Goal: Task Accomplishment & Management: Manage account settings

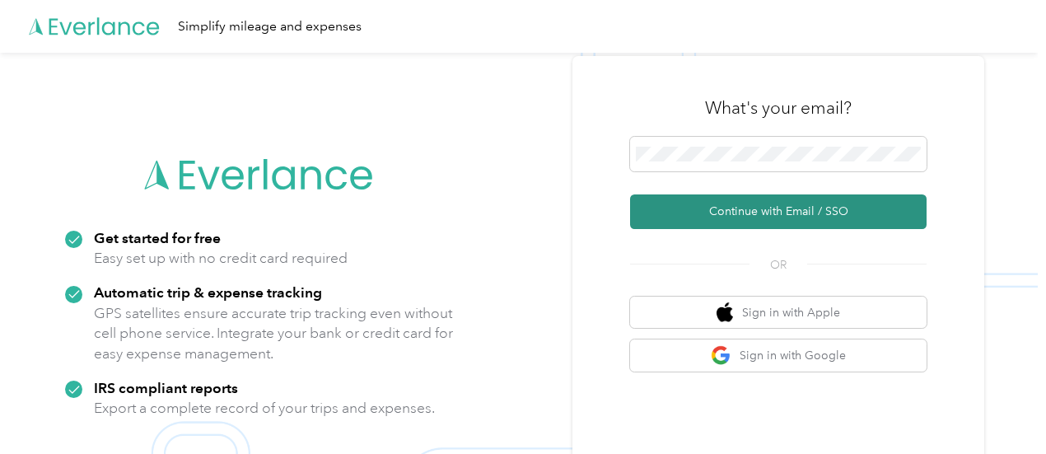
click at [772, 212] on button "Continue with Email / SSO" at bounding box center [778, 211] width 296 height 35
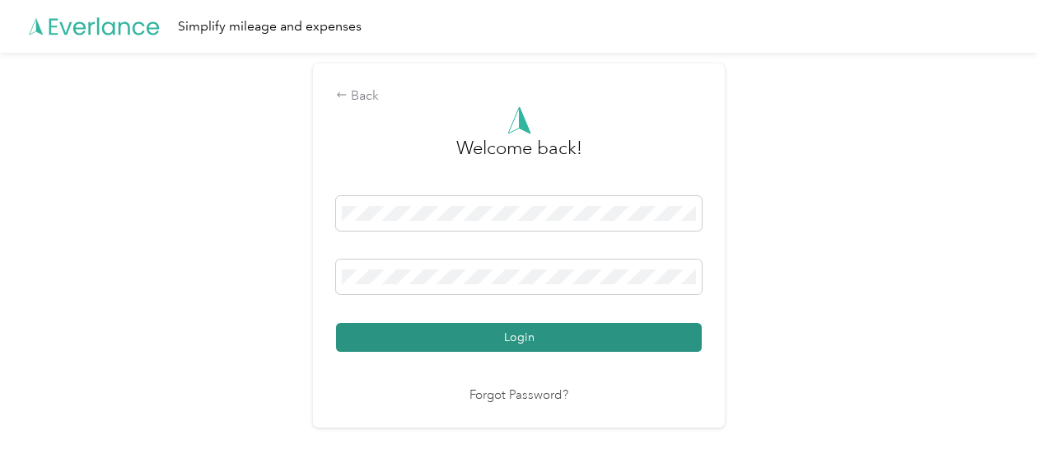
click at [520, 333] on button "Login" at bounding box center [519, 337] width 366 height 29
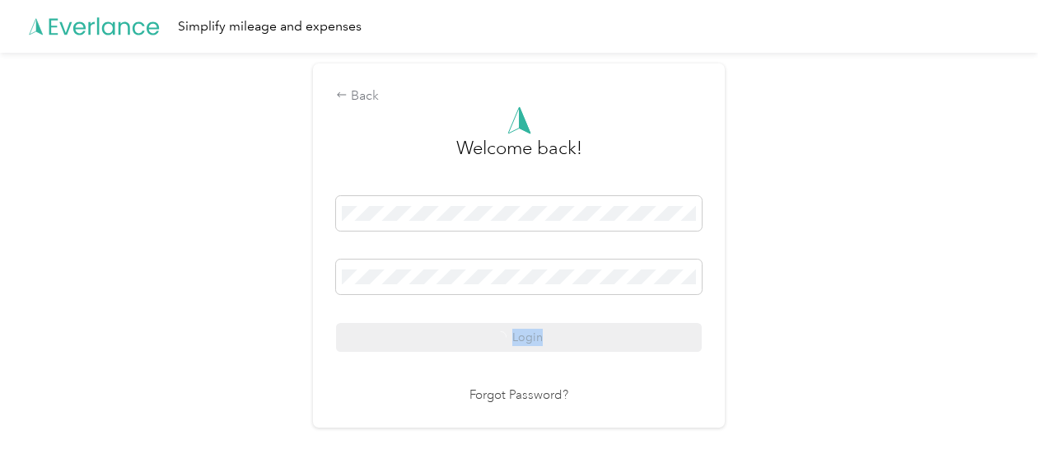
click at [520, 333] on div "Login" at bounding box center [519, 274] width 366 height 156
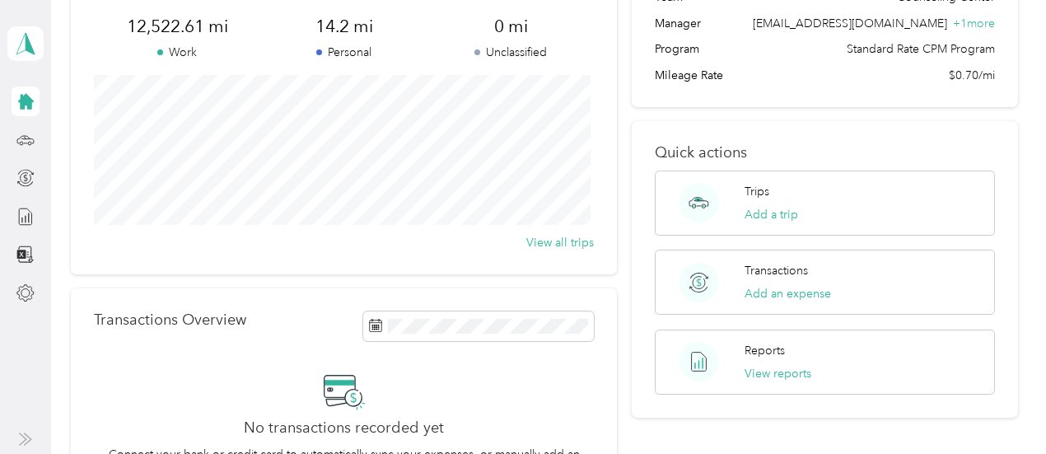
scroll to position [137, 0]
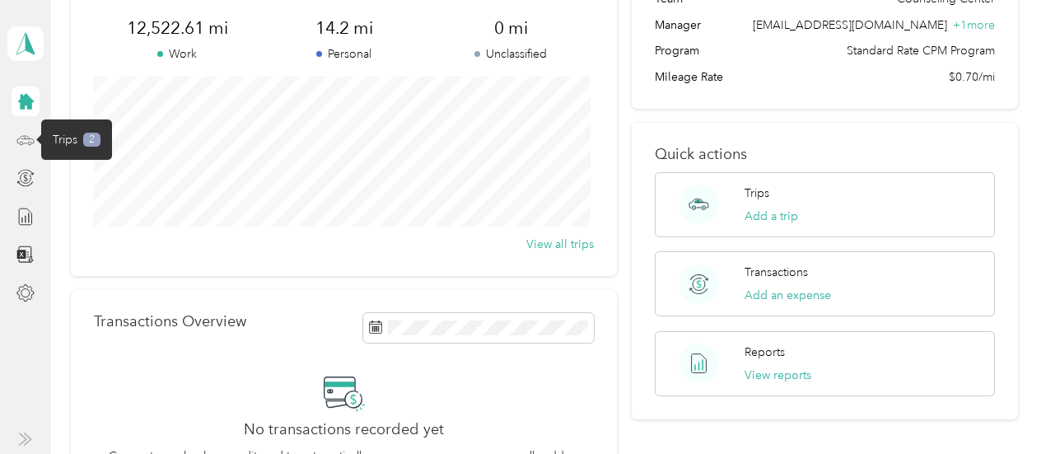
click at [31, 139] on icon at bounding box center [25, 140] width 18 height 18
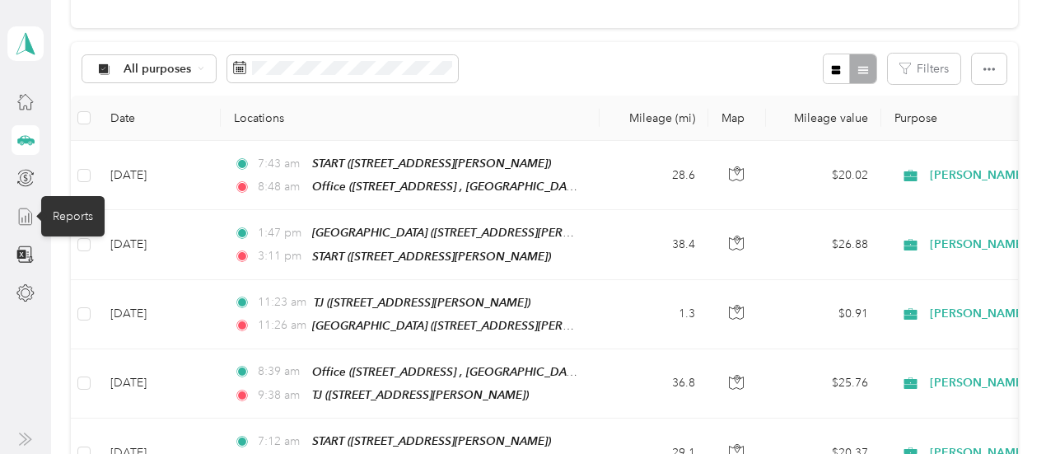
click at [21, 224] on icon at bounding box center [25, 216] width 12 height 16
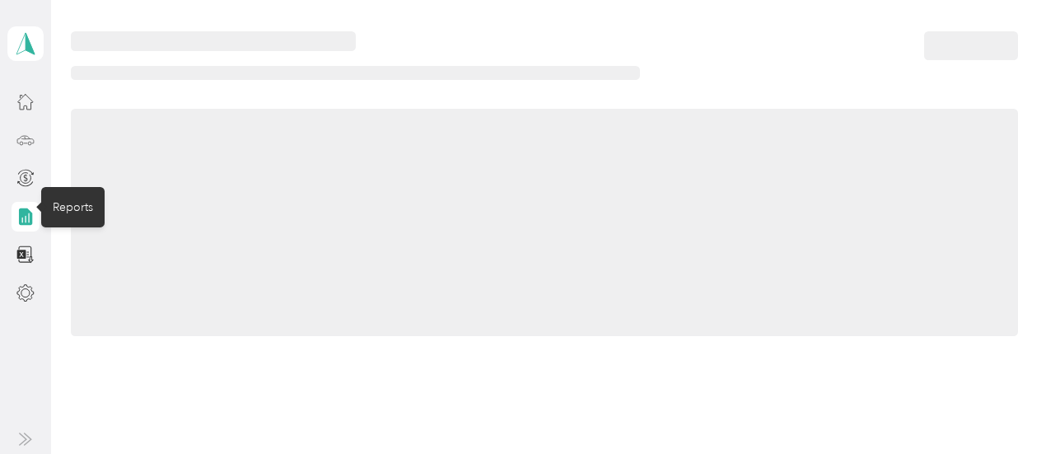
scroll to position [137, 0]
